Goal: Task Accomplishment & Management: Use online tool/utility

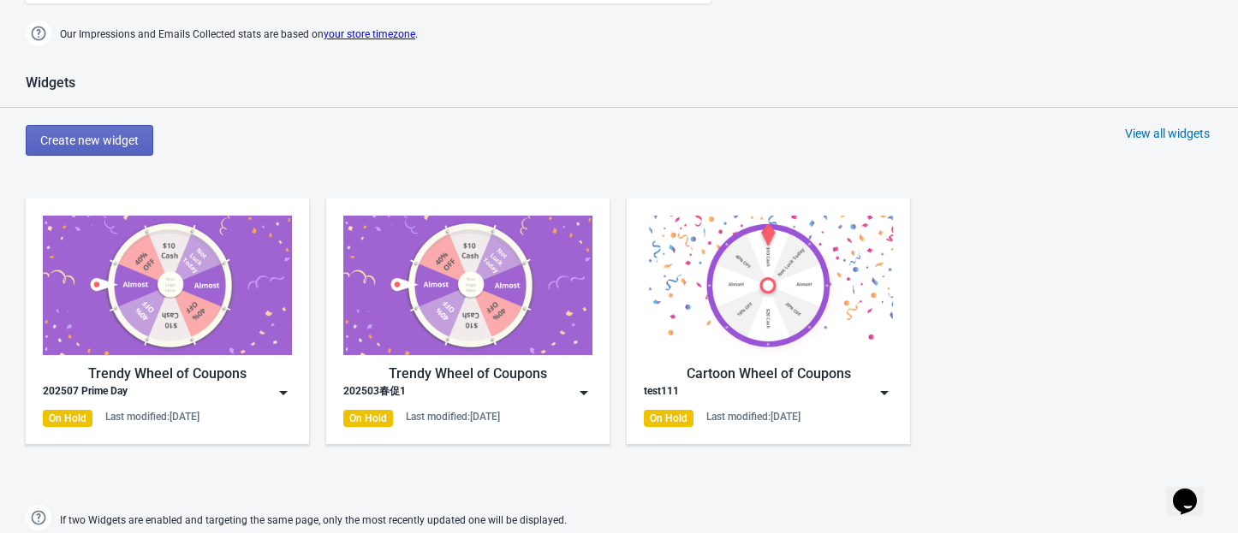
scroll to position [913, 0]
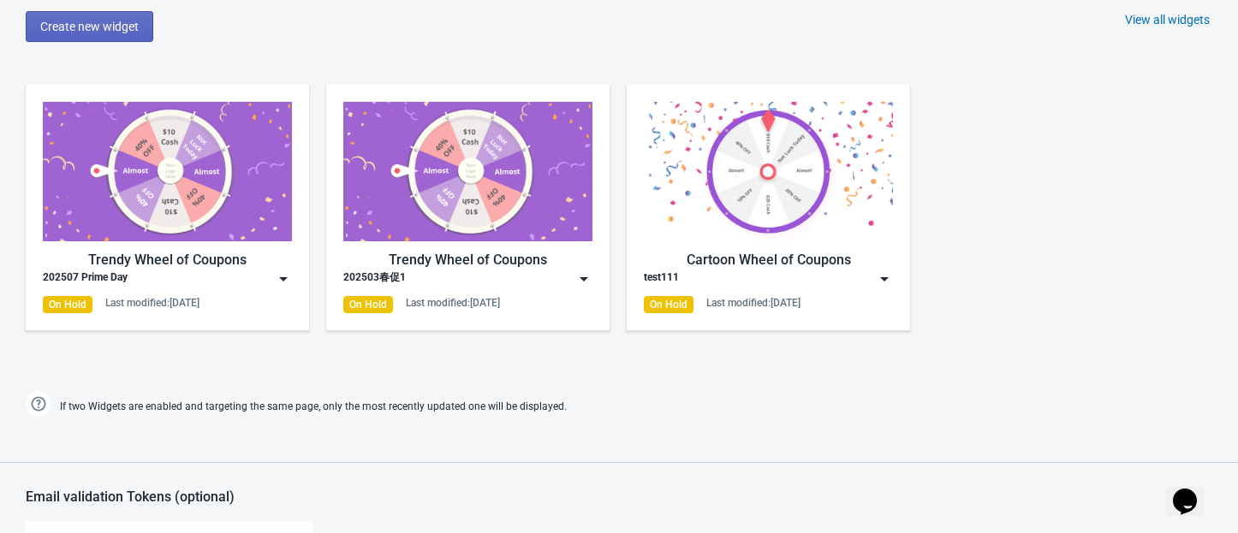
click at [282, 275] on img at bounding box center [283, 279] width 17 height 17
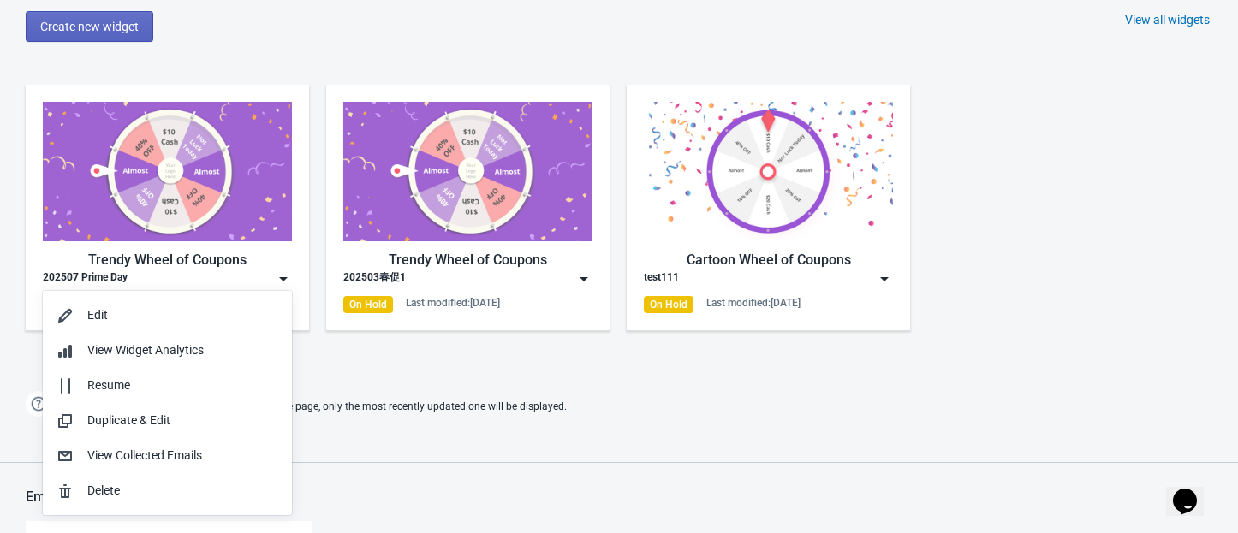
click at [370, 45] on div "Widgets Create new widget View all widgets Trendy Wheel of Coupons 202507 Prime…" at bounding box center [619, 191] width 1238 height 461
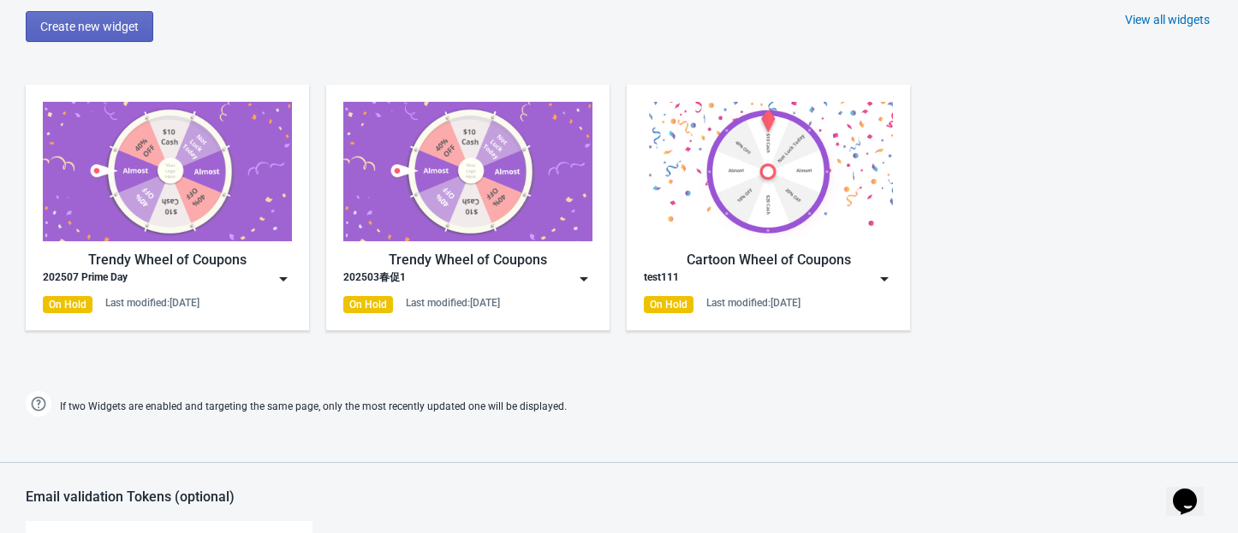
drag, startPoint x: 372, startPoint y: 45, endPoint x: 271, endPoint y: 31, distance: 101.1
click at [270, 31] on div "Create new widget View all widgets" at bounding box center [632, 26] width 1212 height 31
click at [288, 271] on img at bounding box center [283, 279] width 17 height 17
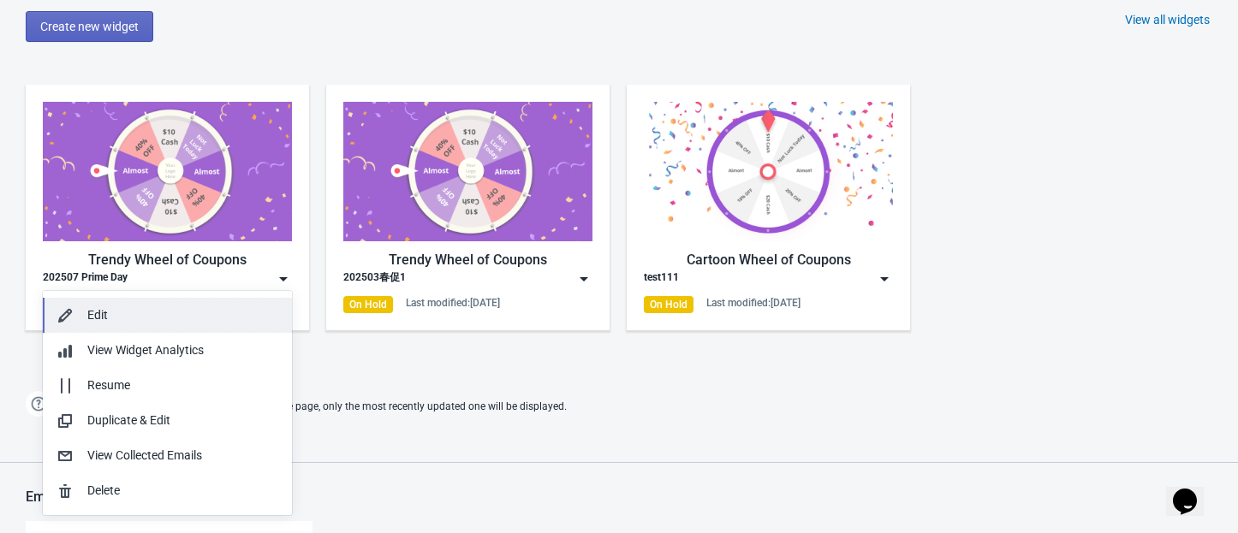
click at [128, 309] on div "Edit" at bounding box center [182, 315] width 191 height 18
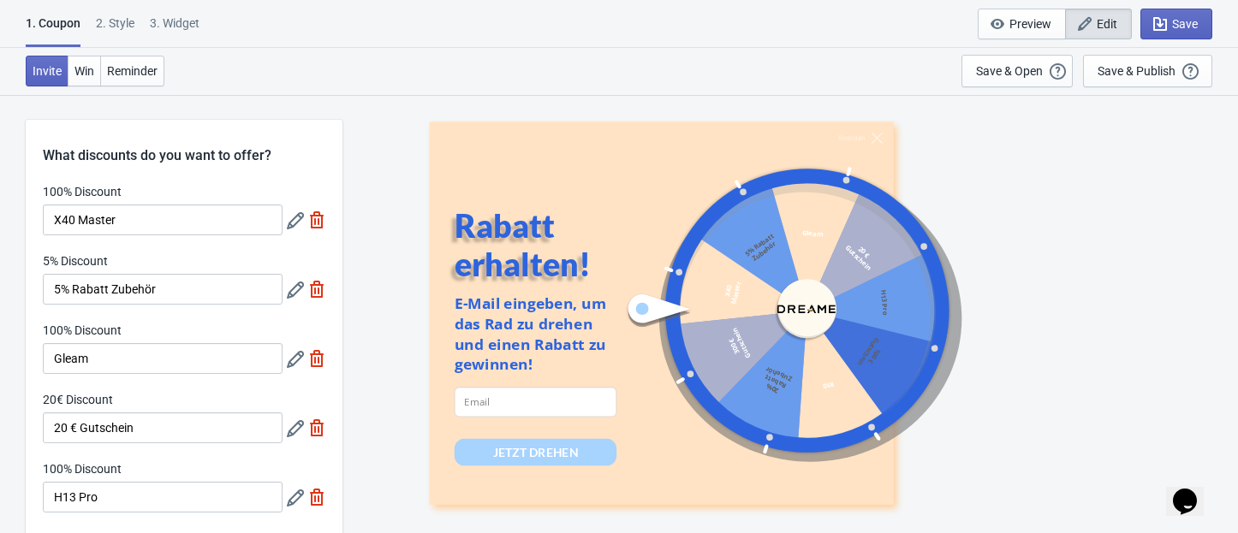
click at [297, 223] on icon at bounding box center [295, 220] width 17 height 17
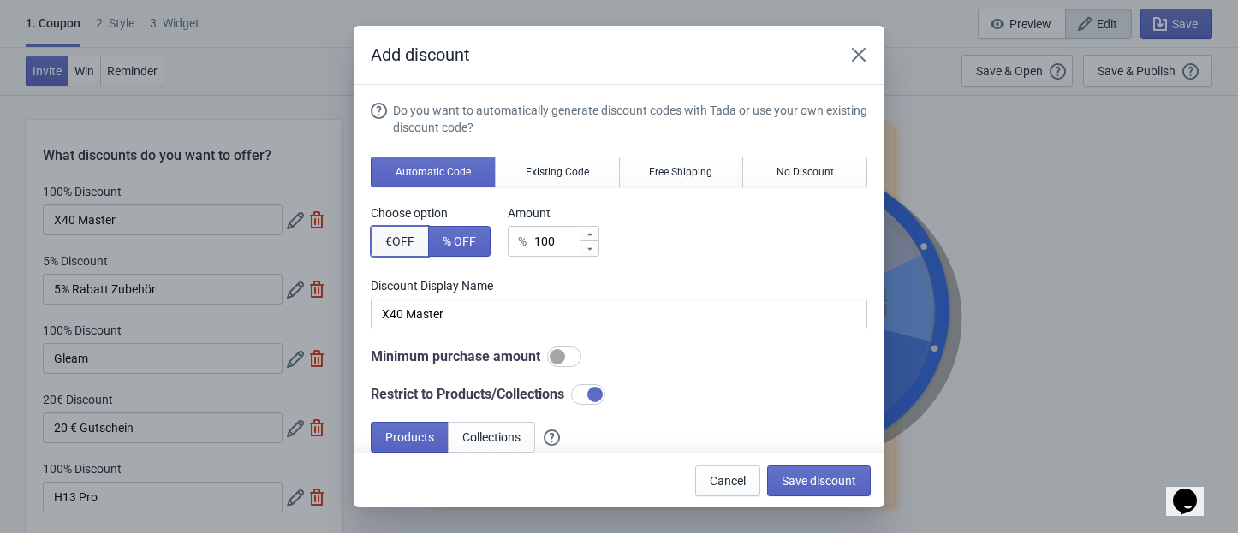
click at [402, 243] on span "€ OFF" at bounding box center [399, 242] width 29 height 14
click at [447, 243] on span "% OFF" at bounding box center [459, 242] width 33 height 14
click at [413, 241] on span "€ OFF" at bounding box center [399, 242] width 29 height 14
click at [460, 241] on span "% OFF" at bounding box center [459, 242] width 33 height 14
click at [420, 240] on button "€ OFF" at bounding box center [400, 241] width 58 height 31
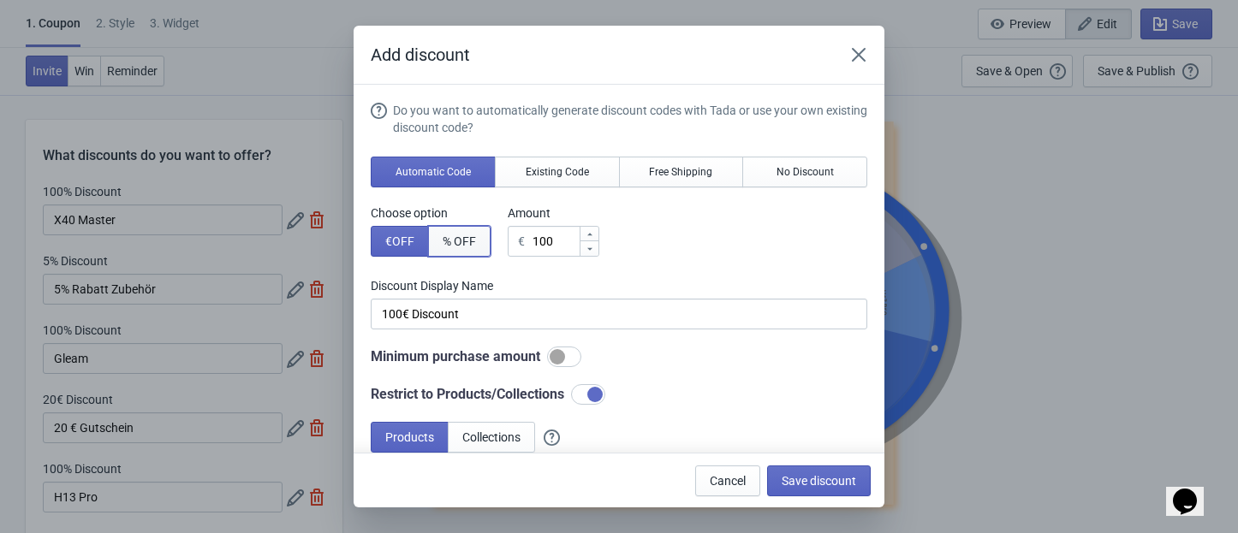
click at [475, 243] on span "% OFF" at bounding box center [459, 242] width 33 height 14
click at [411, 249] on button "€ OFF" at bounding box center [400, 241] width 58 height 31
type input "100€ Discount"
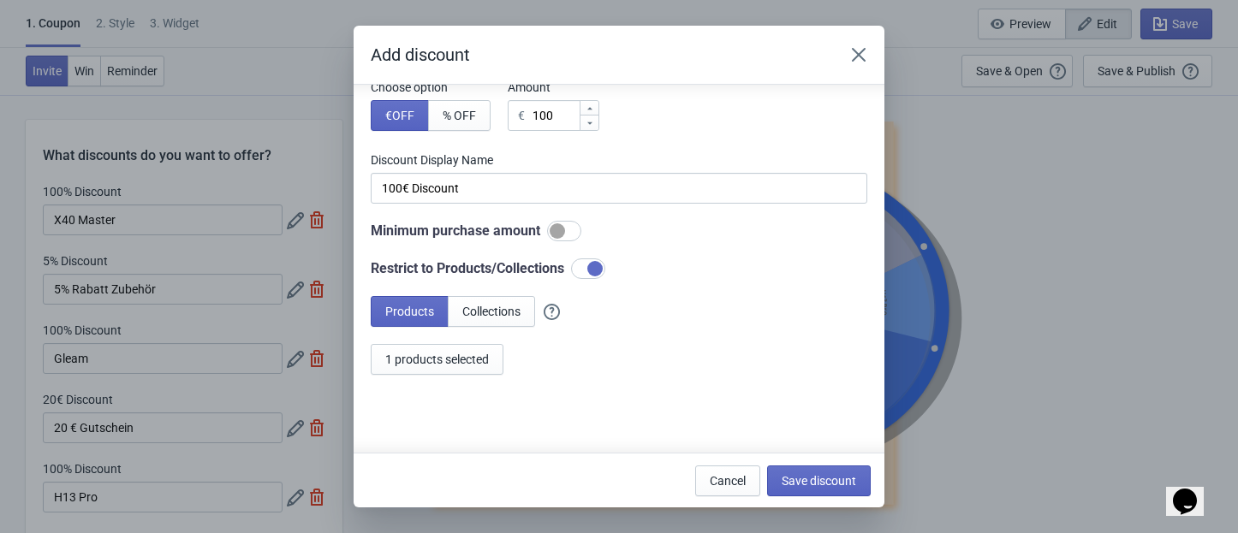
scroll to position [161, 0]
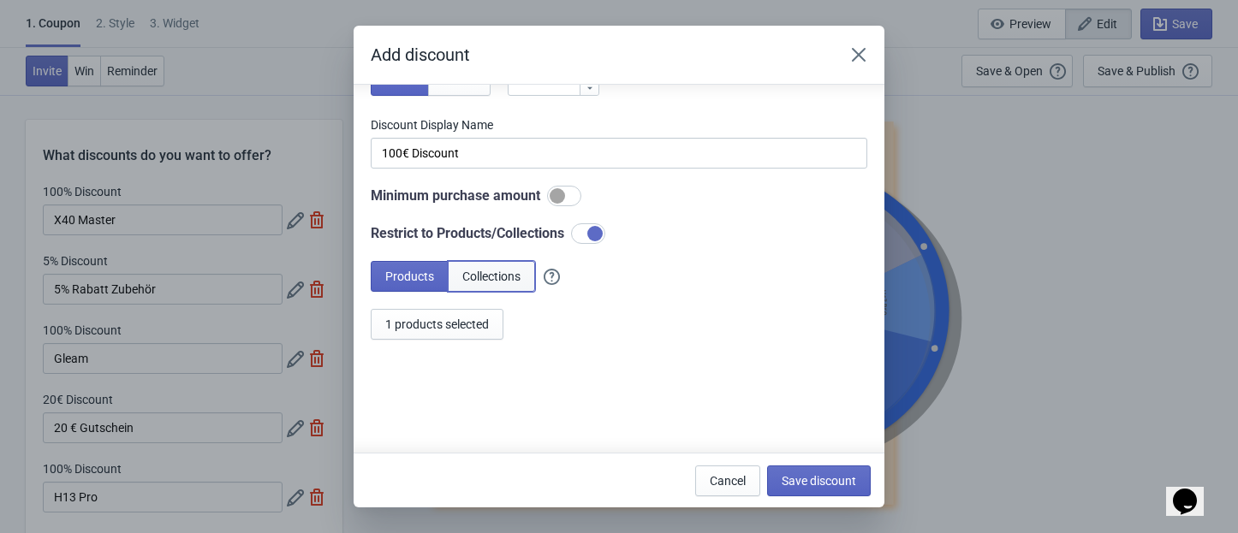
click at [495, 274] on span "Collections" at bounding box center [491, 277] width 58 height 14
click at [473, 329] on span "5 collections selected" at bounding box center [441, 325] width 112 height 14
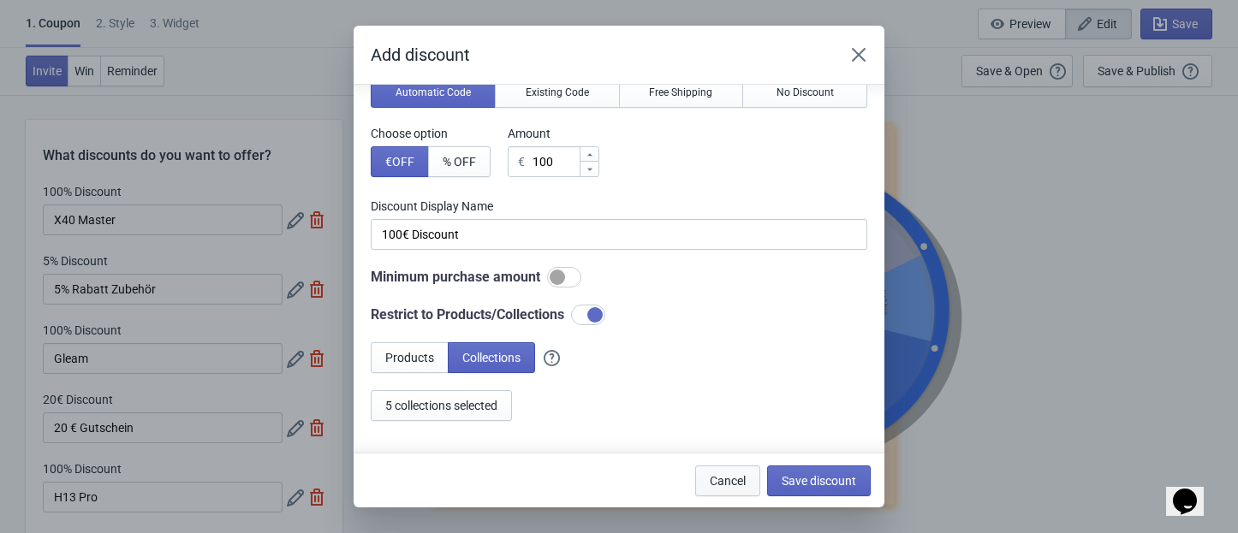
scroll to position [0, 0]
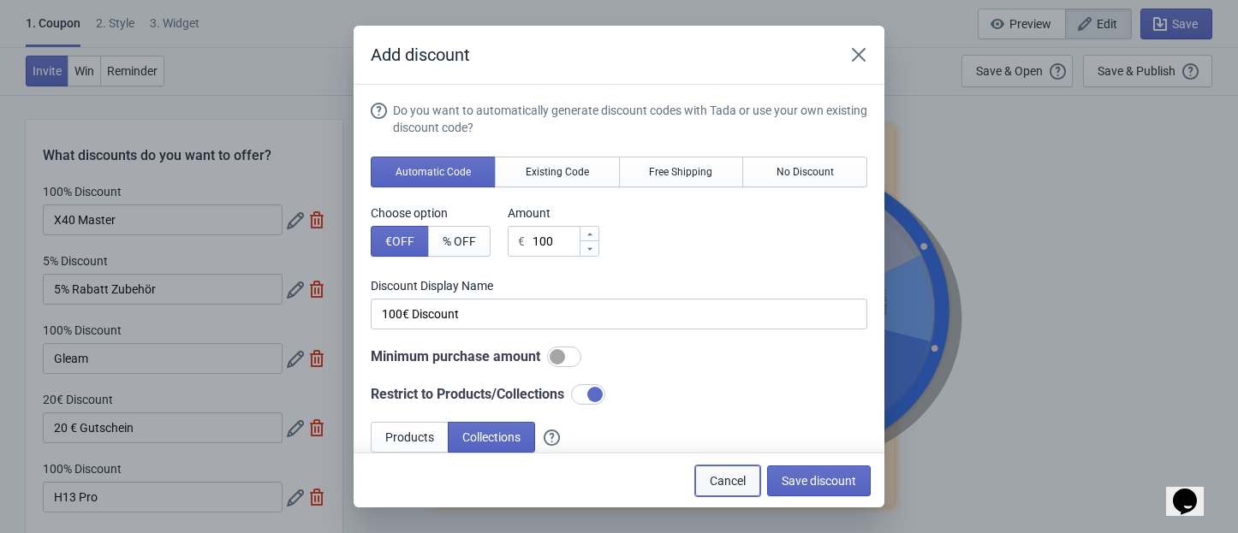
click at [731, 476] on span "Cancel" at bounding box center [728, 481] width 36 height 14
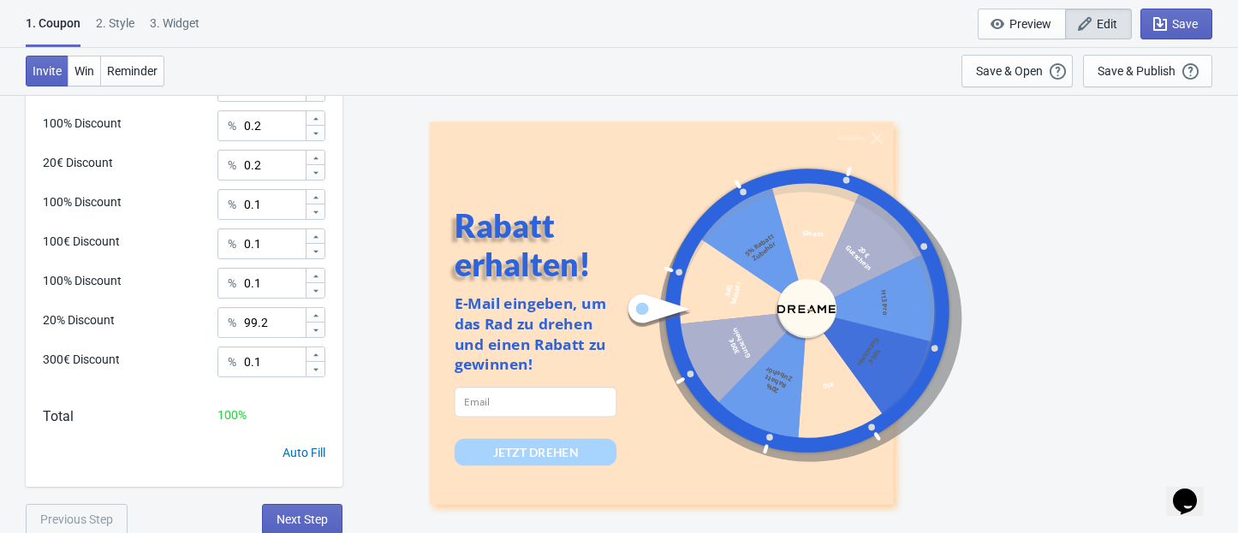
scroll to position [923, 0]
click at [132, 24] on div "2 . Style" at bounding box center [115, 30] width 39 height 30
click at [116, 17] on div "2 . Style" at bounding box center [115, 30] width 39 height 30
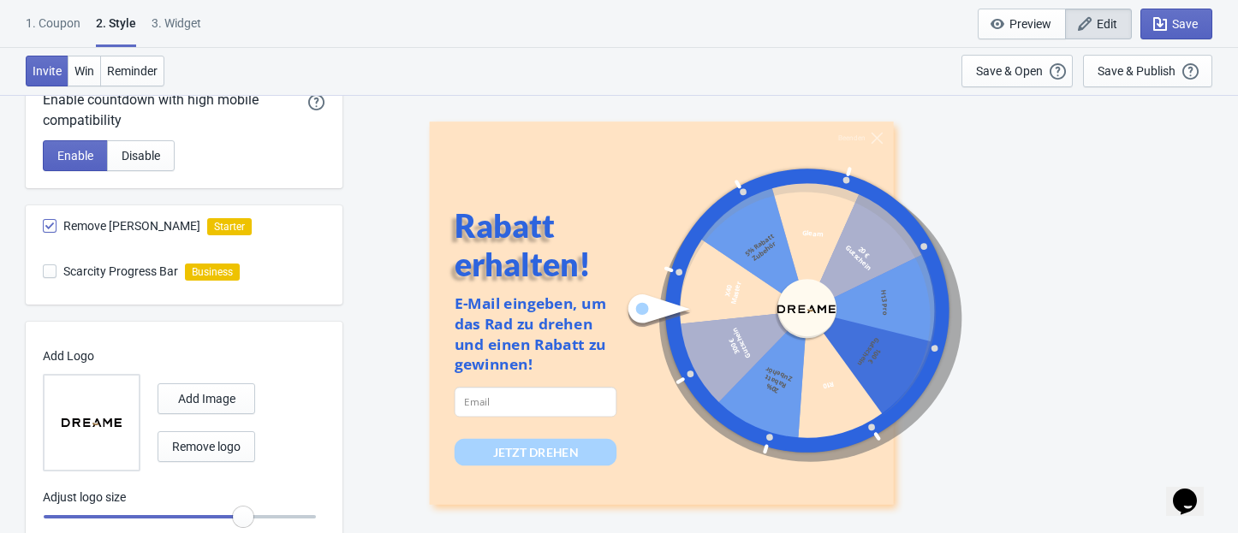
scroll to position [0, 0]
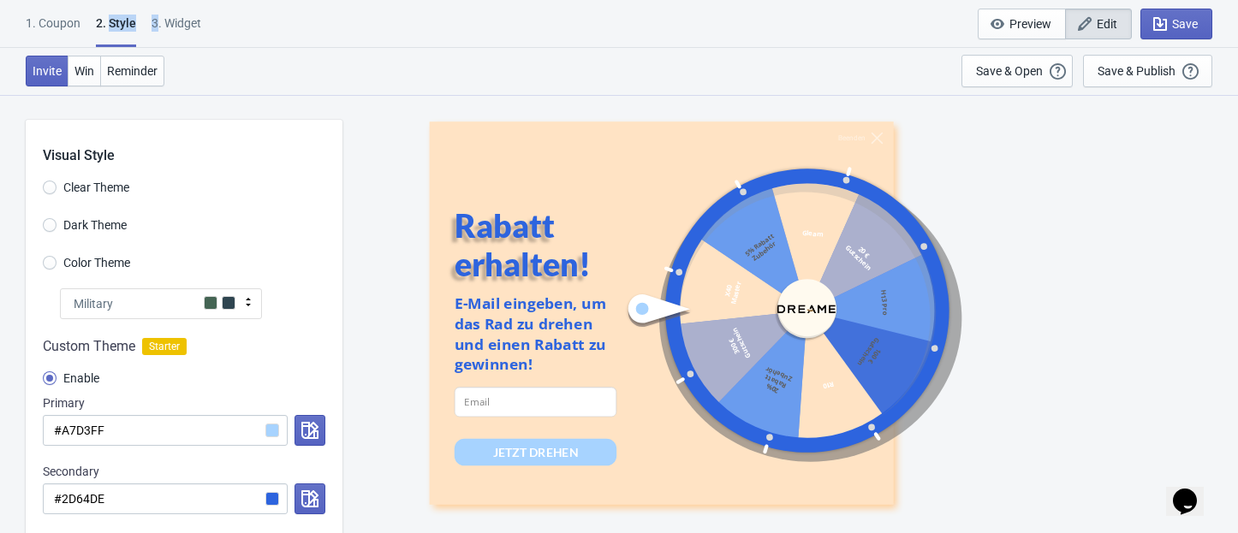
click at [116, 17] on div "2 . Style" at bounding box center [116, 31] width 40 height 33
radio input "true"
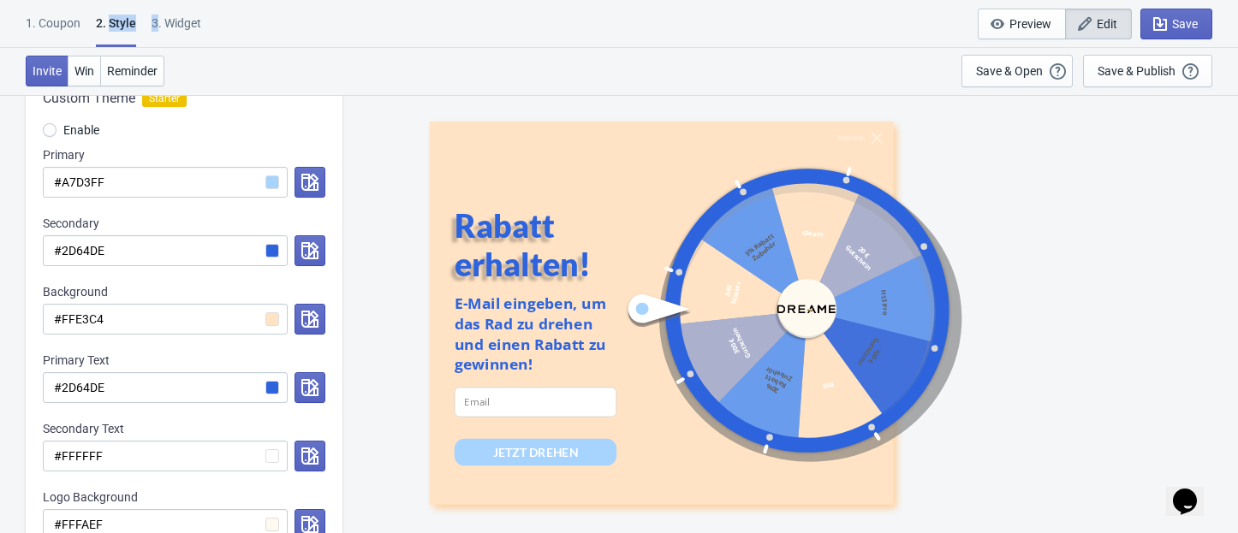
scroll to position [114, 0]
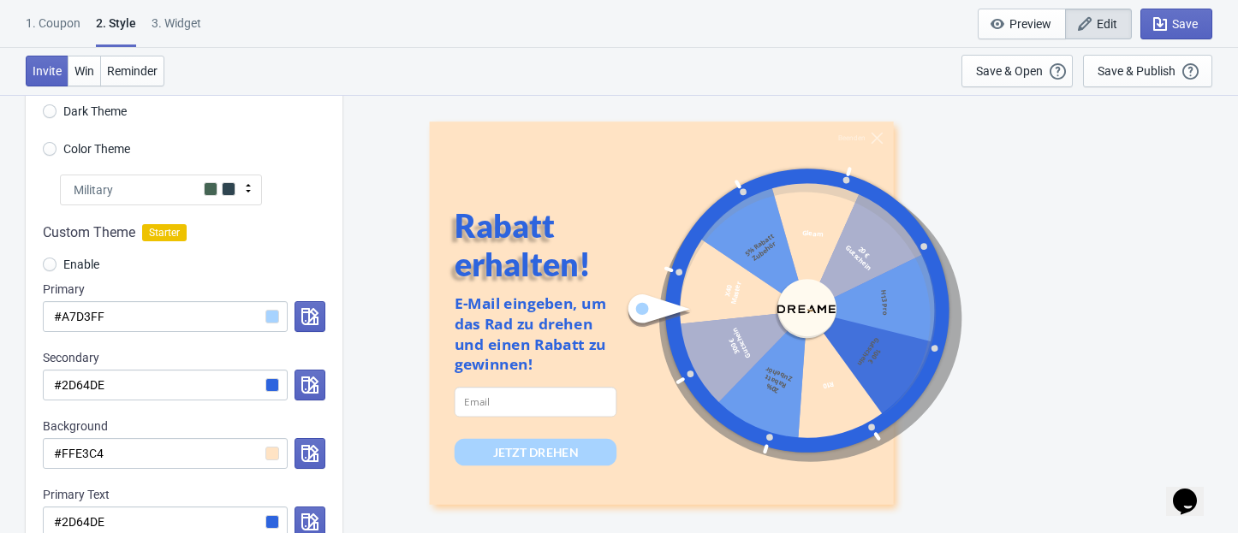
click at [271, 19] on div "1. Coupon 2 . Style 3. Widget 1. Coupon 2 . Style 3. Widget Save and Exit Previ…" at bounding box center [619, 24] width 1238 height 48
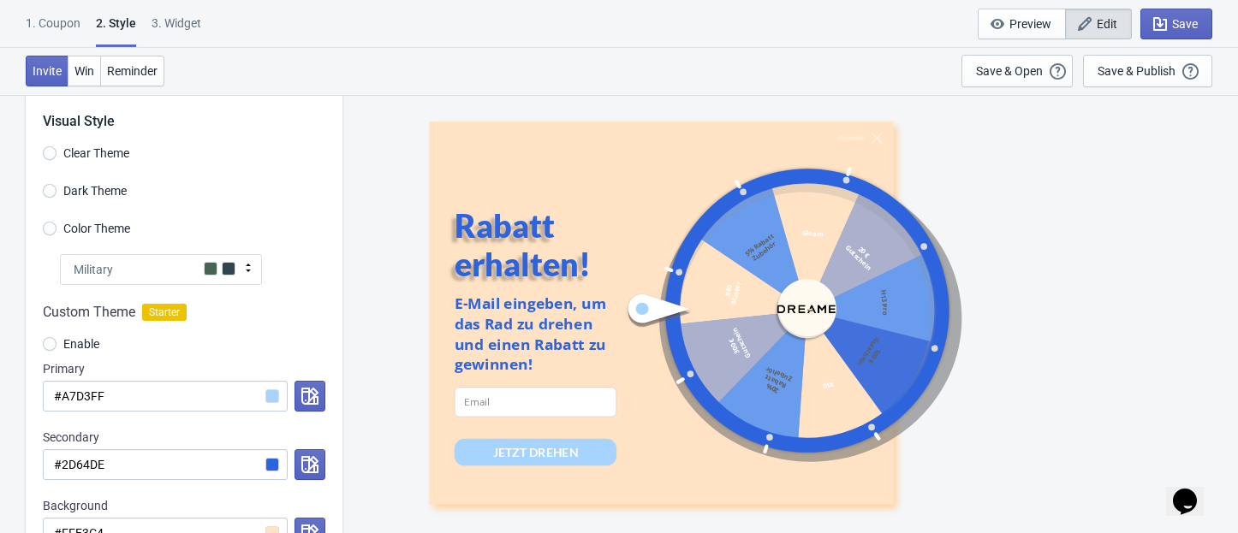
scroll to position [0, 0]
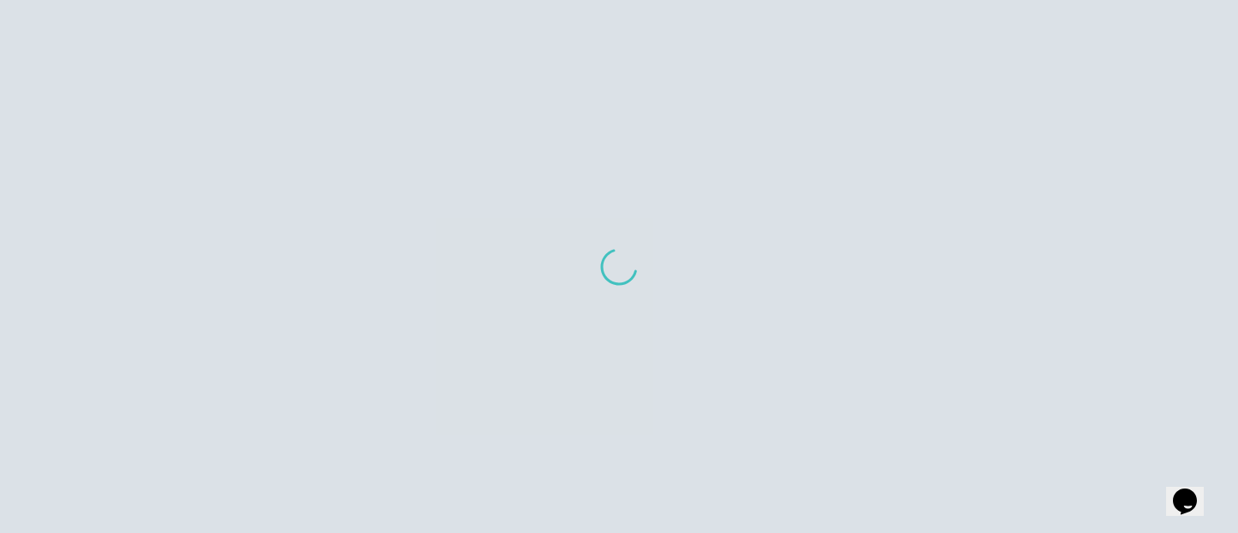
scroll to position [17, 0]
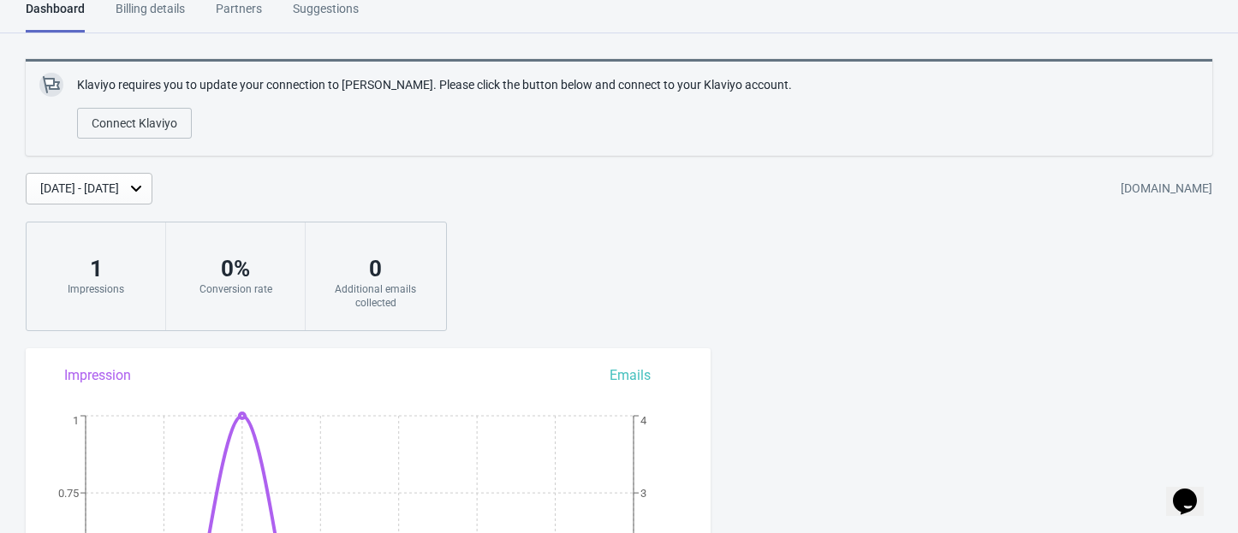
click at [560, 257] on div "Klaviyo requires you to update your connection to [PERSON_NAME]. Please click t…" at bounding box center [619, 195] width 1238 height 272
